Goal: Use online tool/utility: Utilize a website feature to perform a specific function

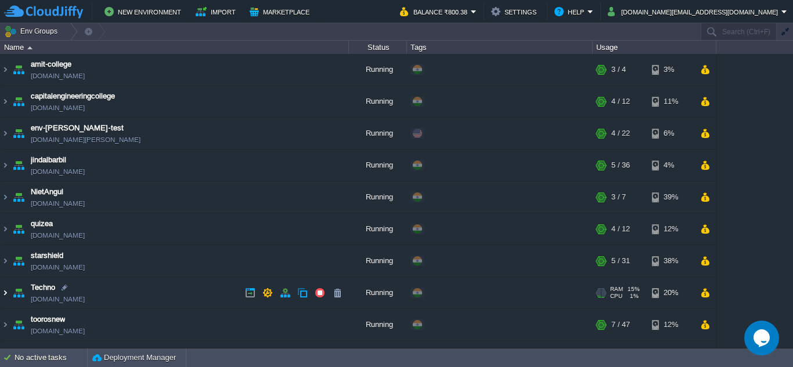
click at [5, 292] on img at bounding box center [5, 292] width 9 height 31
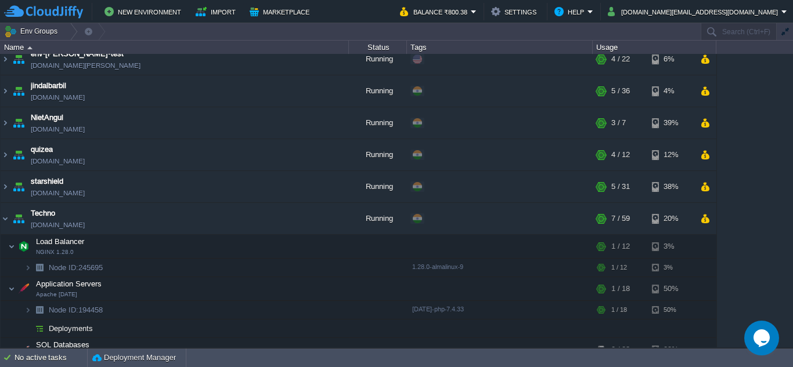
scroll to position [174, 0]
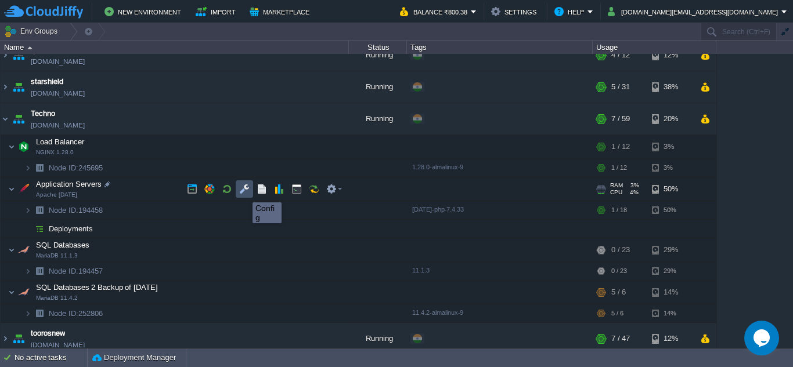
click at [244, 192] on button "button" at bounding box center [244, 189] width 10 height 10
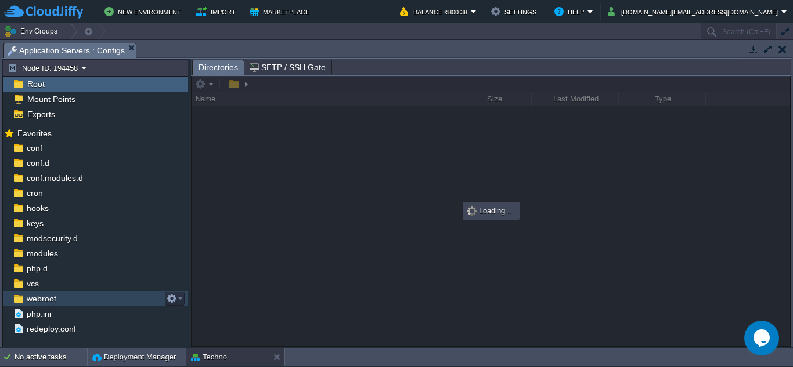
click at [35, 299] on span "webroot" at bounding box center [41, 299] width 34 height 10
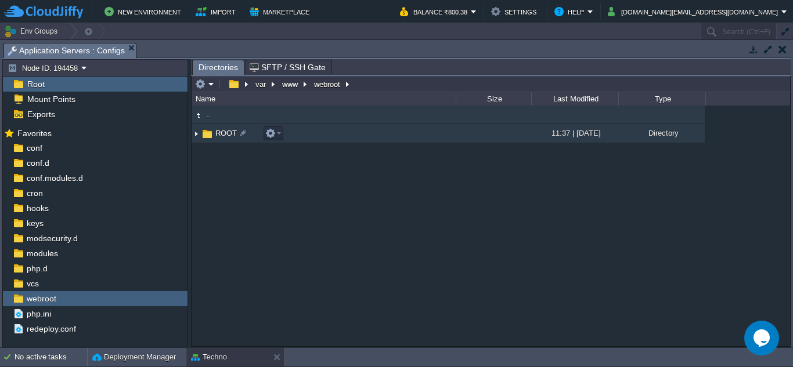
click at [196, 132] on img at bounding box center [196, 134] width 9 height 18
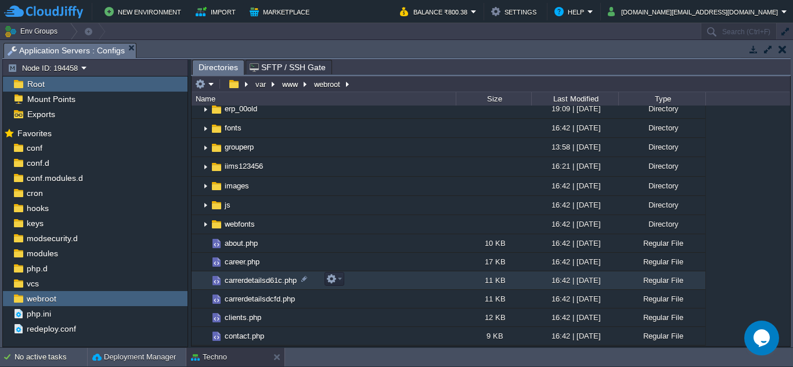
scroll to position [116, 0]
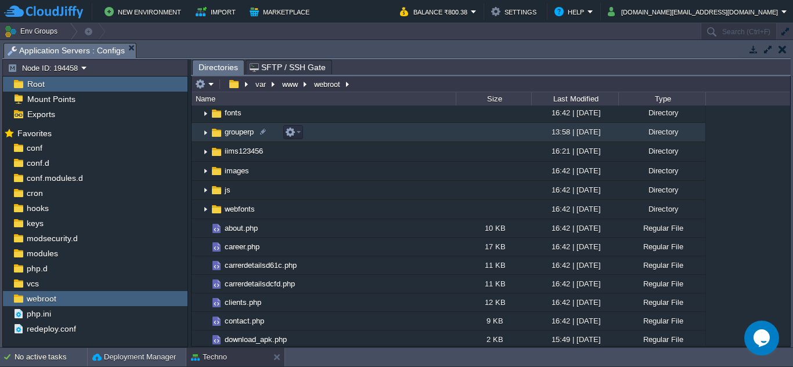
click at [204, 132] on img at bounding box center [205, 133] width 9 height 18
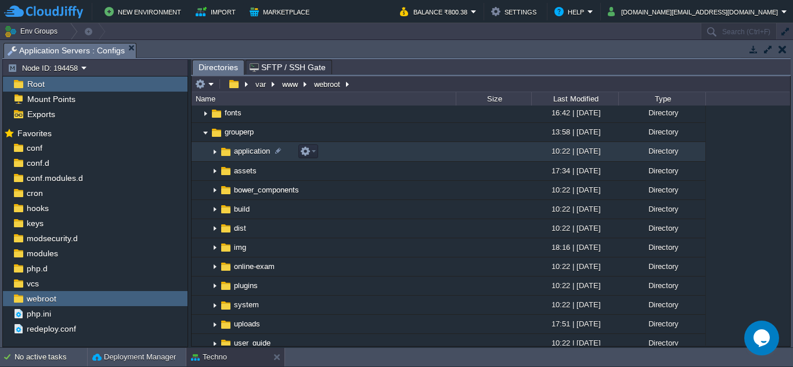
click at [215, 153] on img at bounding box center [214, 152] width 9 height 18
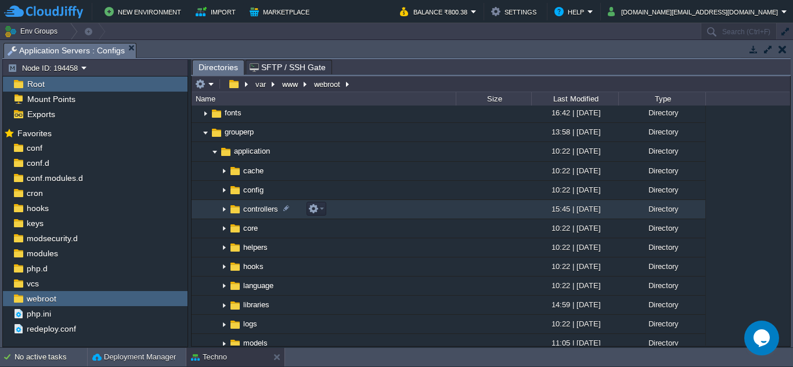
click at [224, 211] on img at bounding box center [223, 210] width 9 height 18
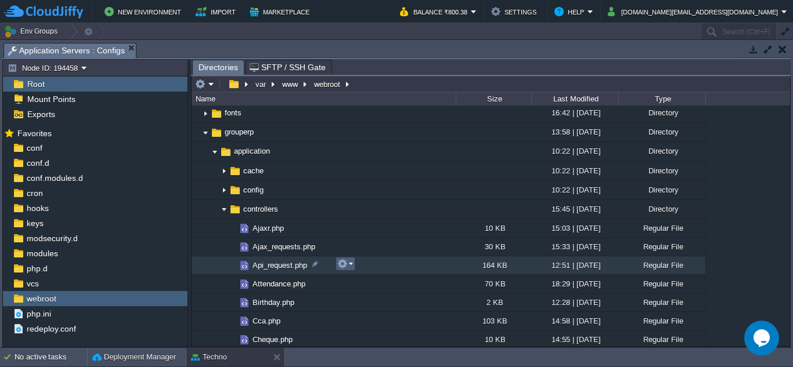
click at [352, 263] on em at bounding box center [345, 264] width 16 height 10
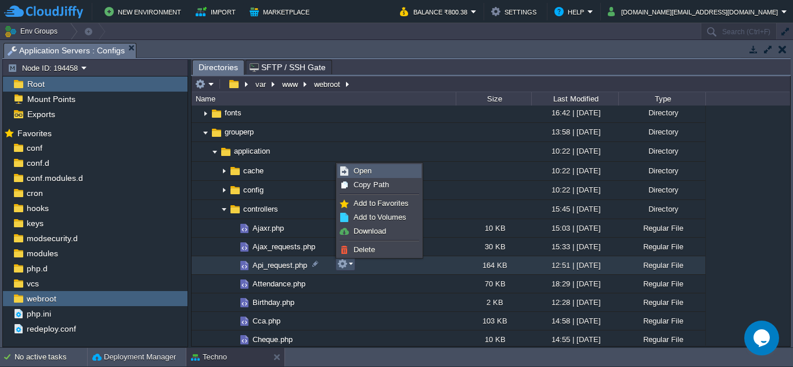
click at [363, 174] on span "Open" at bounding box center [362, 171] width 18 height 9
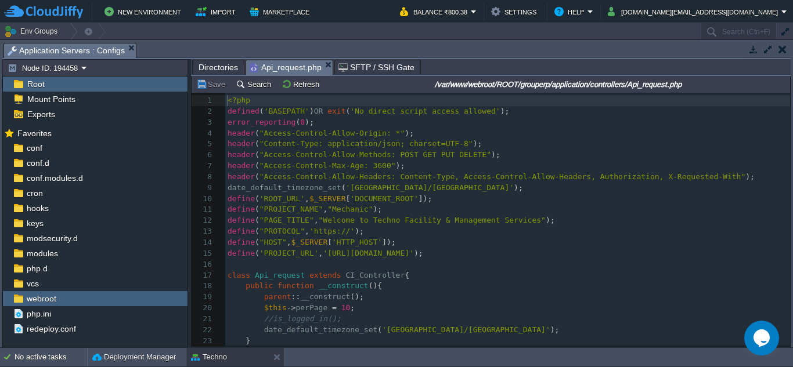
scroll to position [5, 0]
click at [248, 91] on td "Search" at bounding box center [255, 84] width 42 height 14
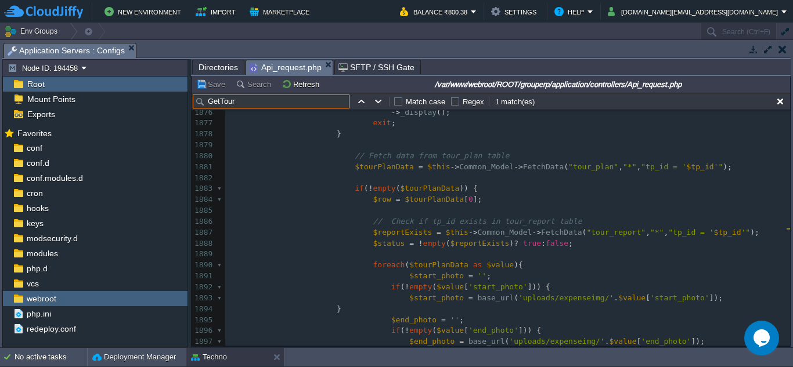
scroll to position [21296, 0]
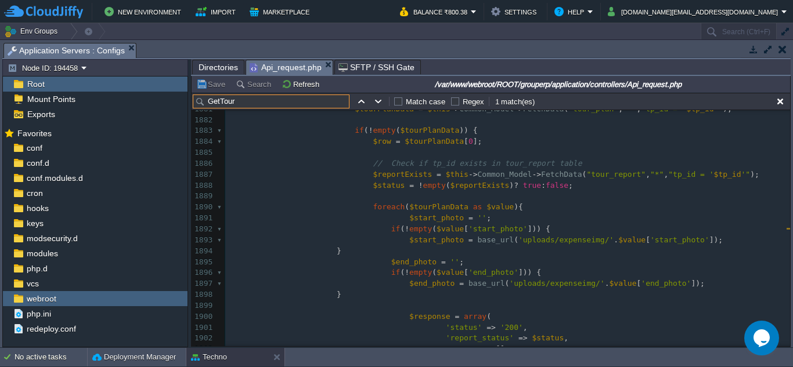
type input "GetTour"
click at [482, 199] on div "x $records = $this->Common_Model->db_query("SELECT SUM(expenseamount) as totexp…" at bounding box center [507, 148] width 565 height 656
click at [450, 191] on pre "​" at bounding box center [507, 196] width 565 height 11
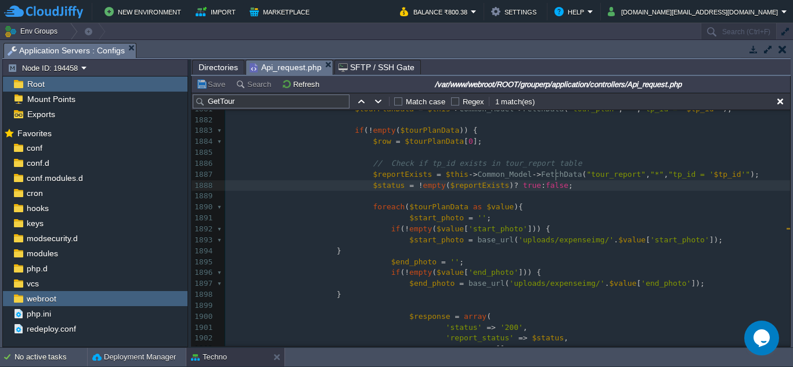
click at [565, 180] on pre "$status = ! empty ( $reportExists ) ? true : false ;" at bounding box center [507, 185] width 565 height 11
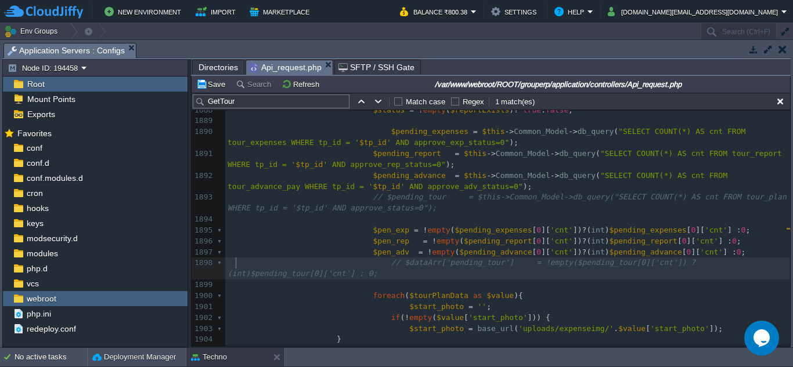
scroll to position [21354, 0]
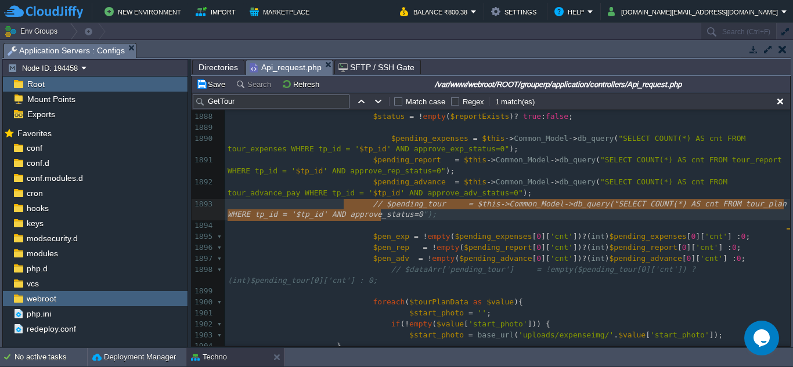
type textarea "// $pending_tour = $this->Common_Model->db_query("SELECT COUNT(*) AS cnt FROM t…"
drag, startPoint x: 351, startPoint y: 205, endPoint x: 397, endPoint y: 213, distance: 46.5
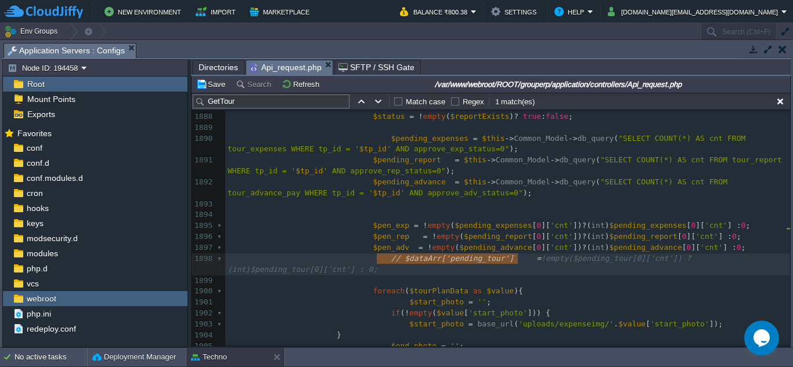
type textarea "// $dataArr['pending_tour'] = !empty($pending_tour[0]['cnt']) ? (int)$pending_t…"
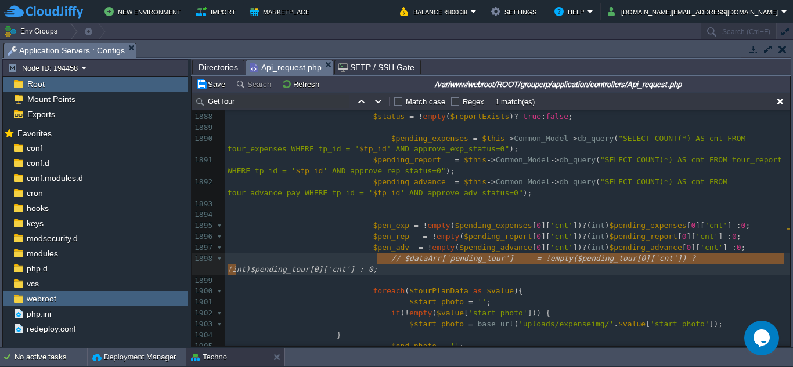
drag, startPoint x: 374, startPoint y: 265, endPoint x: 523, endPoint y: 274, distance: 150.0
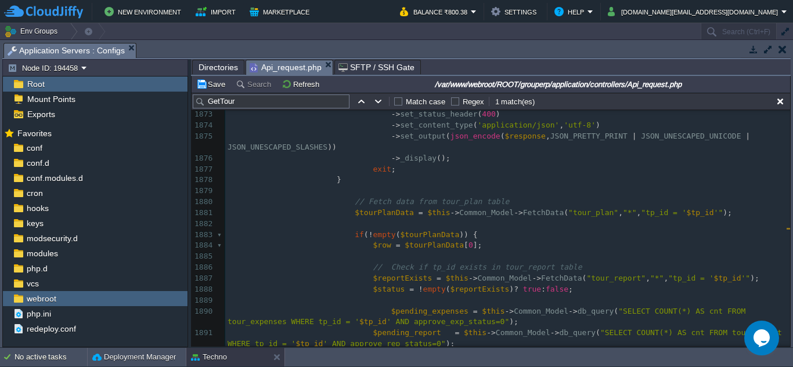
scroll to position [0, 0]
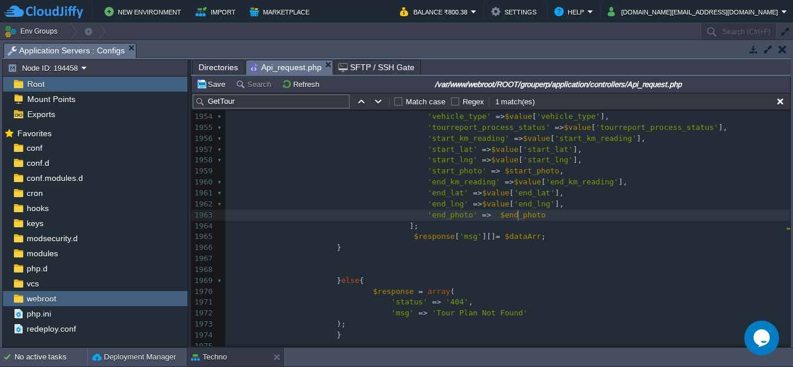
click at [520, 216] on div "xxxxxxxxxx 1943 'updatedt' => $value [ 'updatedt' ], 1944 'approve_status' => $…" at bounding box center [507, 281] width 565 height 580
type textarea ","
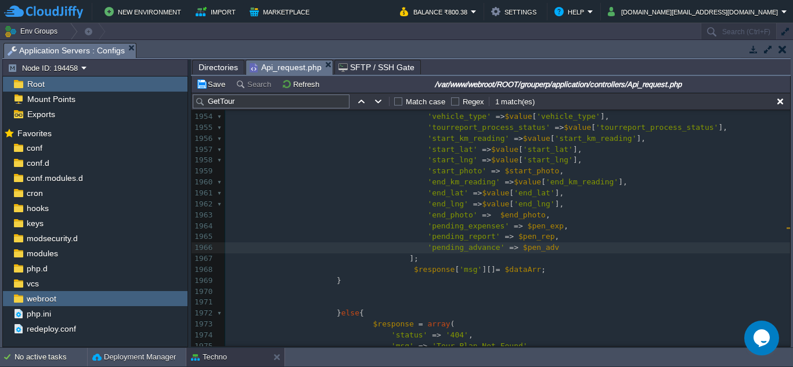
click at [559, 244] on pre "'pending_advance' => $pen_adv" at bounding box center [507, 248] width 565 height 11
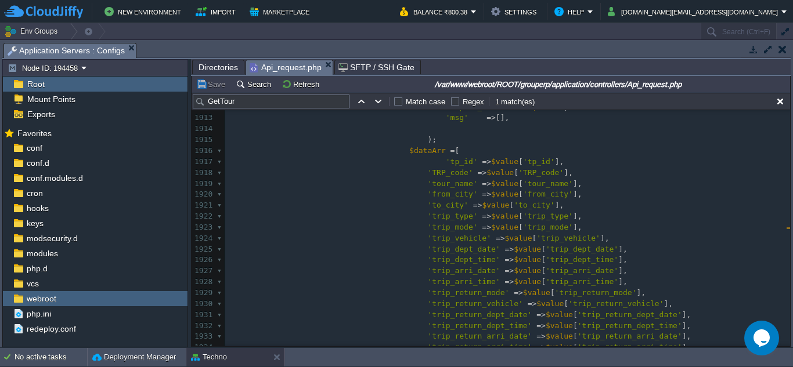
scroll to position [21560, 0]
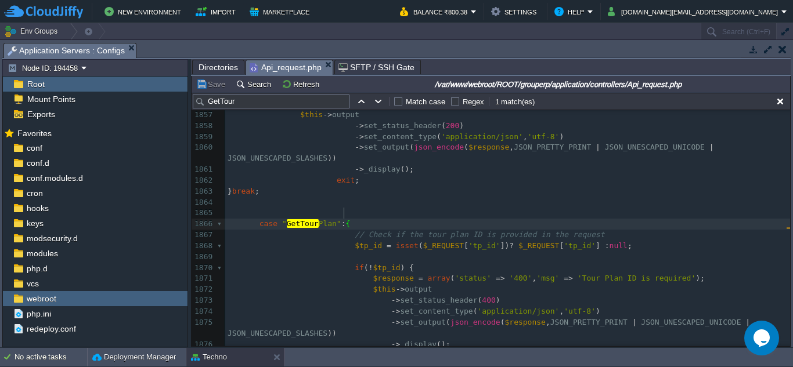
click at [325, 230] on span at bounding box center [328, 235] width 18 height 11
click at [283, 213] on div "xxxxxxxxxx 'pending_advance' => $pen_adv 1847 'status' => 200 , 1848 'msg' => '…" at bounding box center [507, 229] width 565 height 459
click at [319, 219] on div "xxxxxxxxxx 'pending_advance' => $pen_adv 1847 'status' => 200 , 1848 'msg' => '…" at bounding box center [507, 229] width 565 height 459
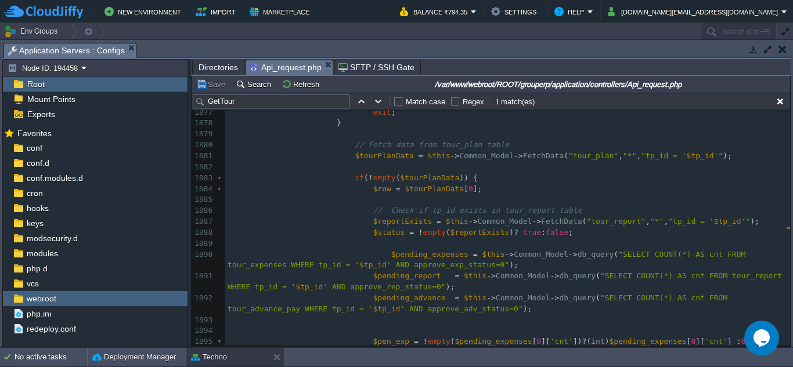
click at [260, 105] on input "GetTour" at bounding box center [271, 102] width 157 height 14
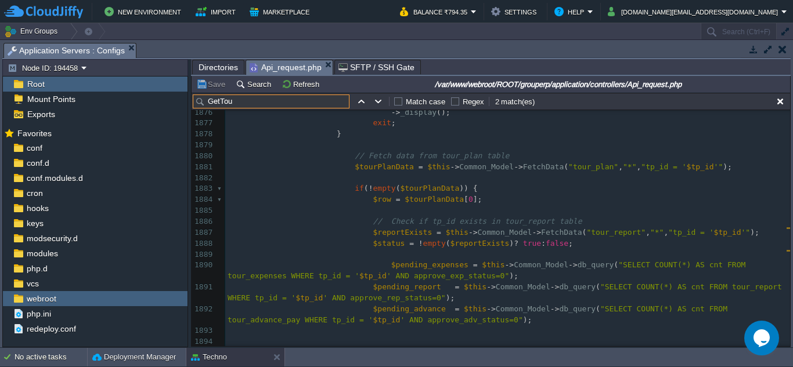
scroll to position [21071, 0]
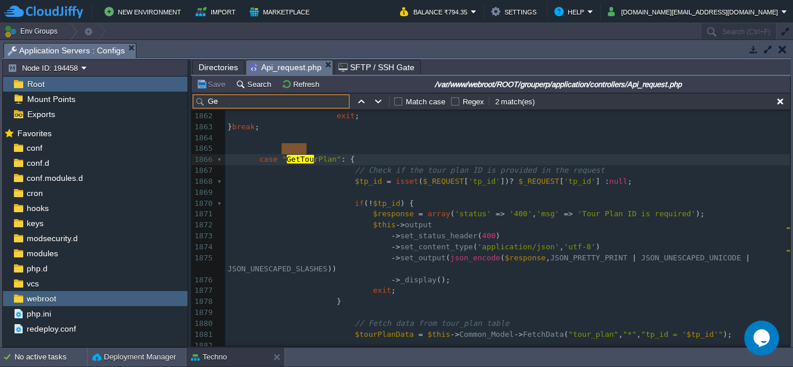
type input "G"
type input "t"
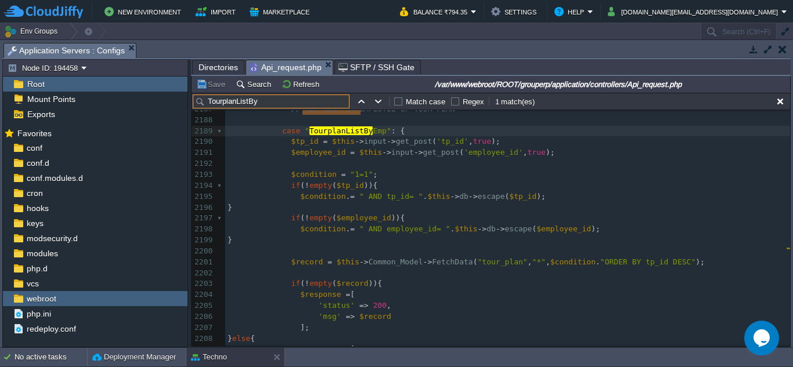
scroll to position [24753, 0]
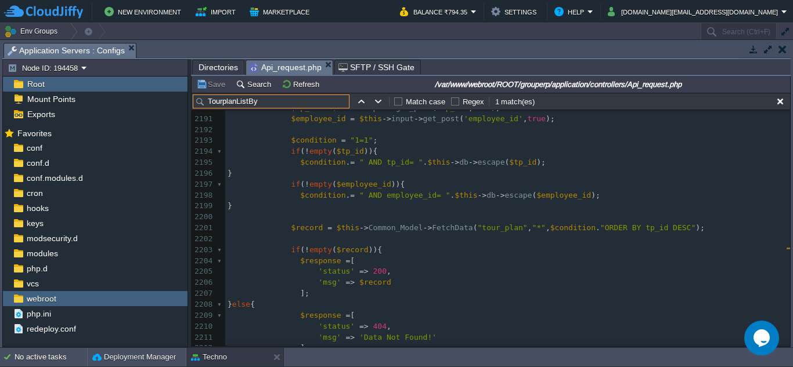
type input "TourplanListBy"
click at [403, 223] on pre "​" at bounding box center [507, 217] width 565 height 11
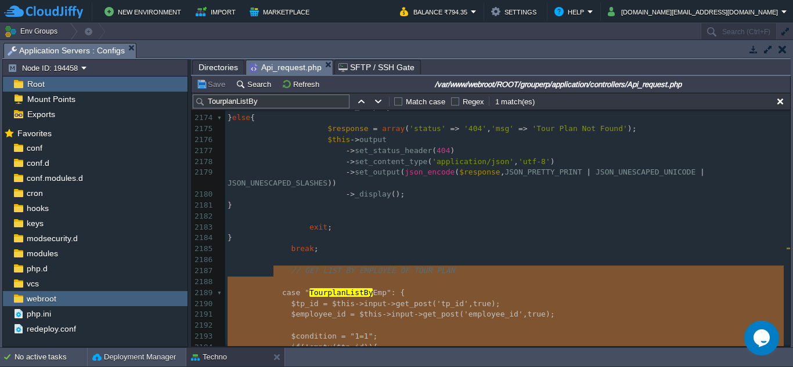
scroll to position [24728, 0]
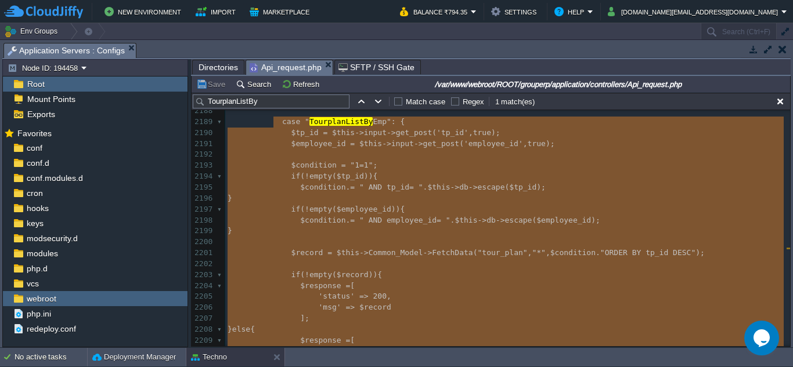
type textarea "-"
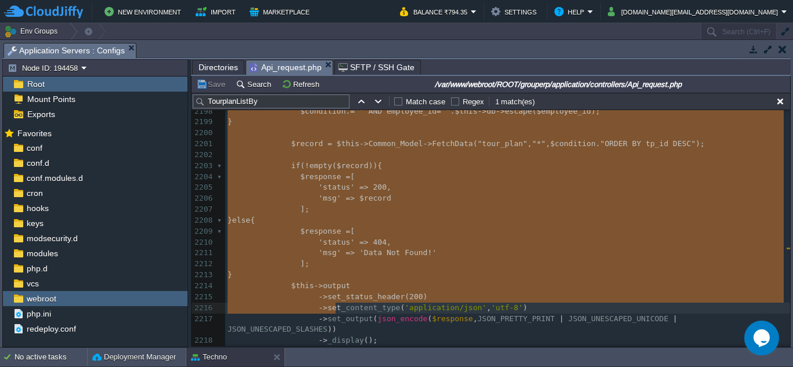
scroll to position [24859, 0]
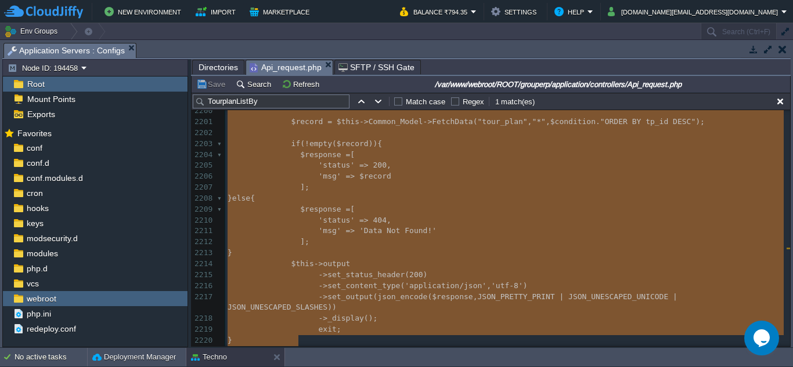
drag, startPoint x: 272, startPoint y: 271, endPoint x: 364, endPoint y: 337, distance: 113.7
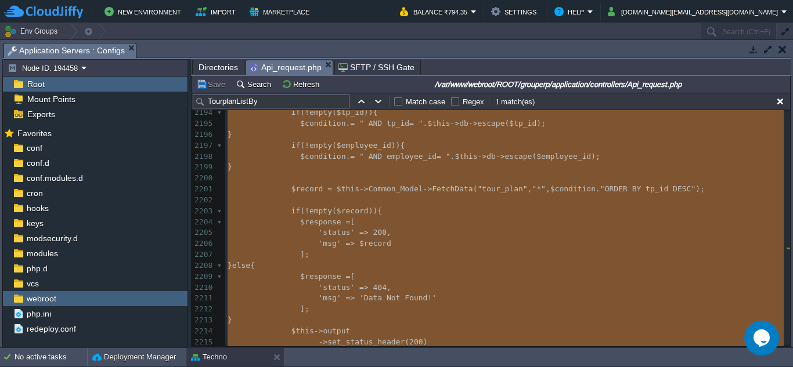
scroll to position [24685, 0]
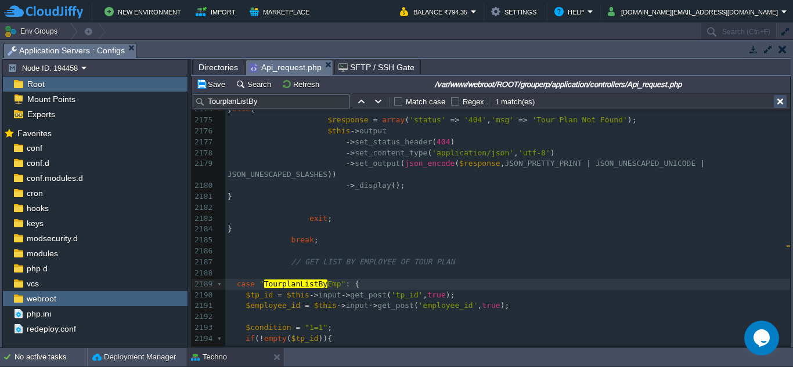
click at [782, 102] on button "button" at bounding box center [780, 101] width 10 height 10
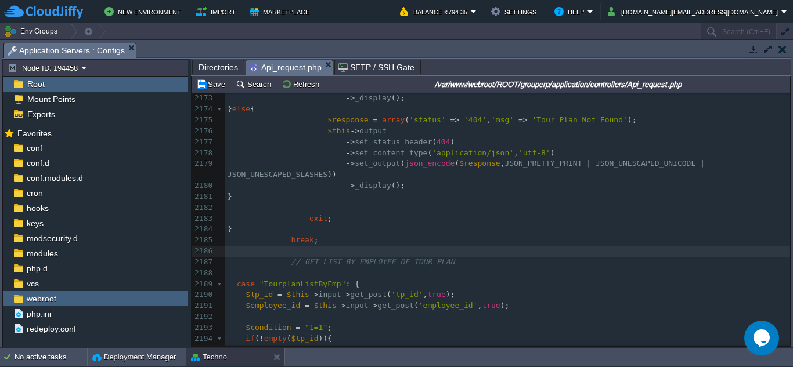
click at [537, 246] on pre "​" at bounding box center [507, 251] width 565 height 11
click at [338, 235] on pre "break ;" at bounding box center [507, 240] width 565 height 11
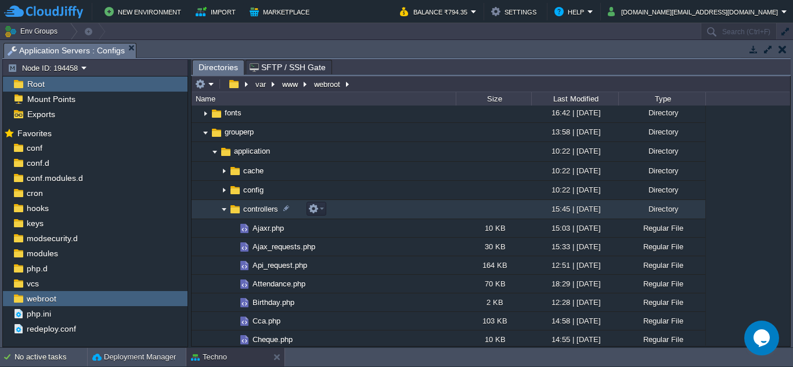
click at [224, 211] on img at bounding box center [223, 210] width 9 height 18
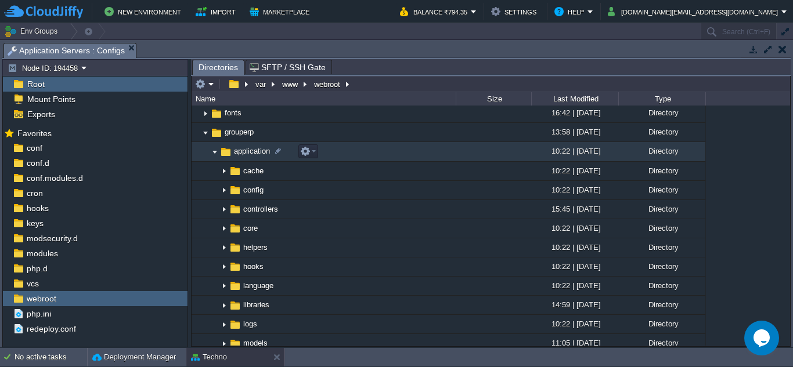
click at [216, 153] on img at bounding box center [214, 152] width 9 height 18
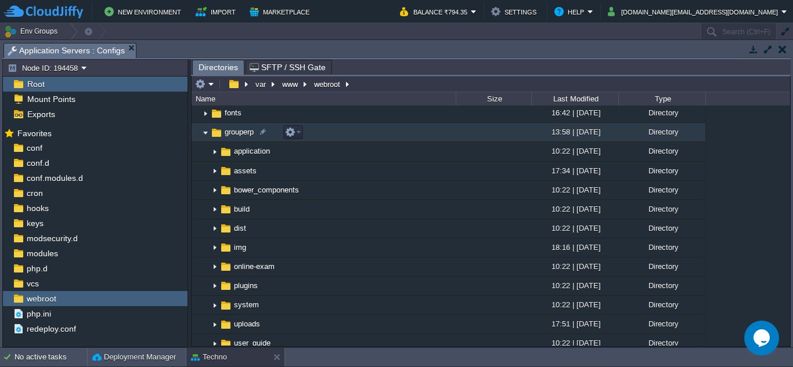
click at [207, 133] on img at bounding box center [205, 133] width 9 height 18
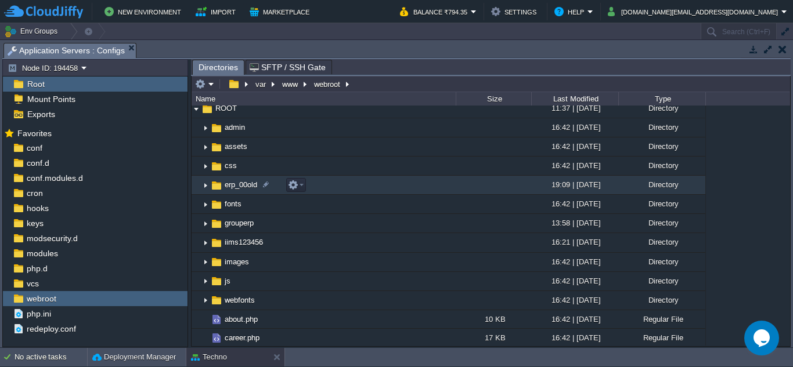
scroll to position [0, 0]
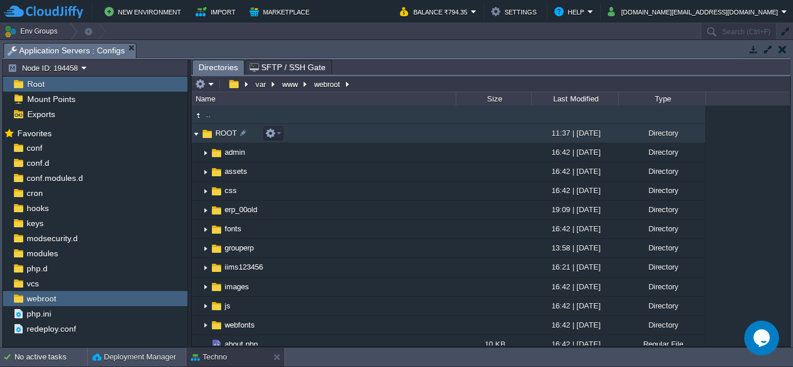
click at [192, 131] on img at bounding box center [196, 134] width 9 height 18
